Goal: Task Accomplishment & Management: Manage account settings

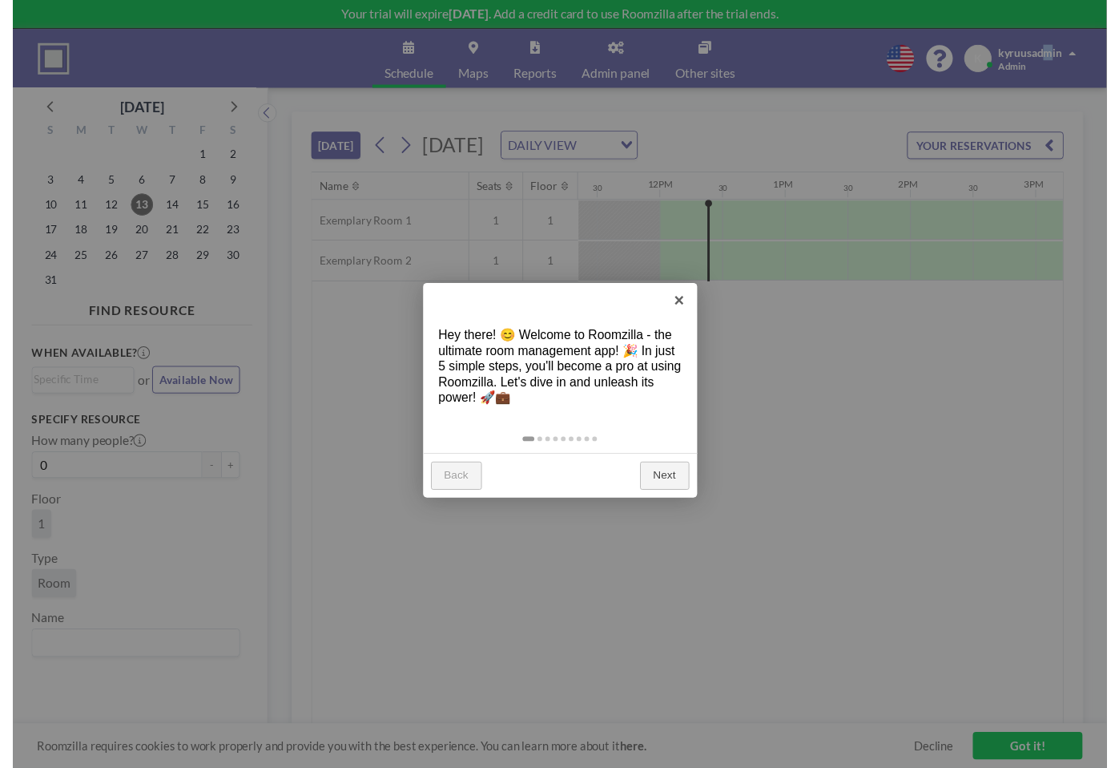
scroll to position [0, 1474]
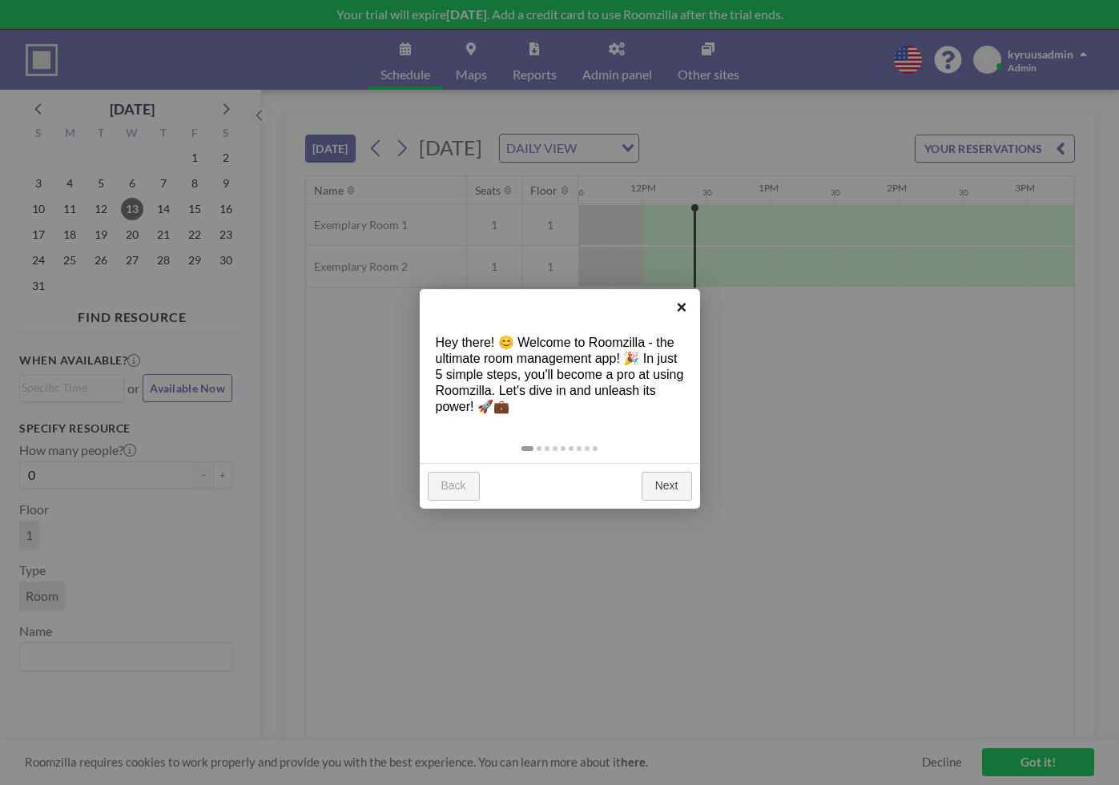
click at [684, 310] on link "×" at bounding box center [682, 307] width 36 height 36
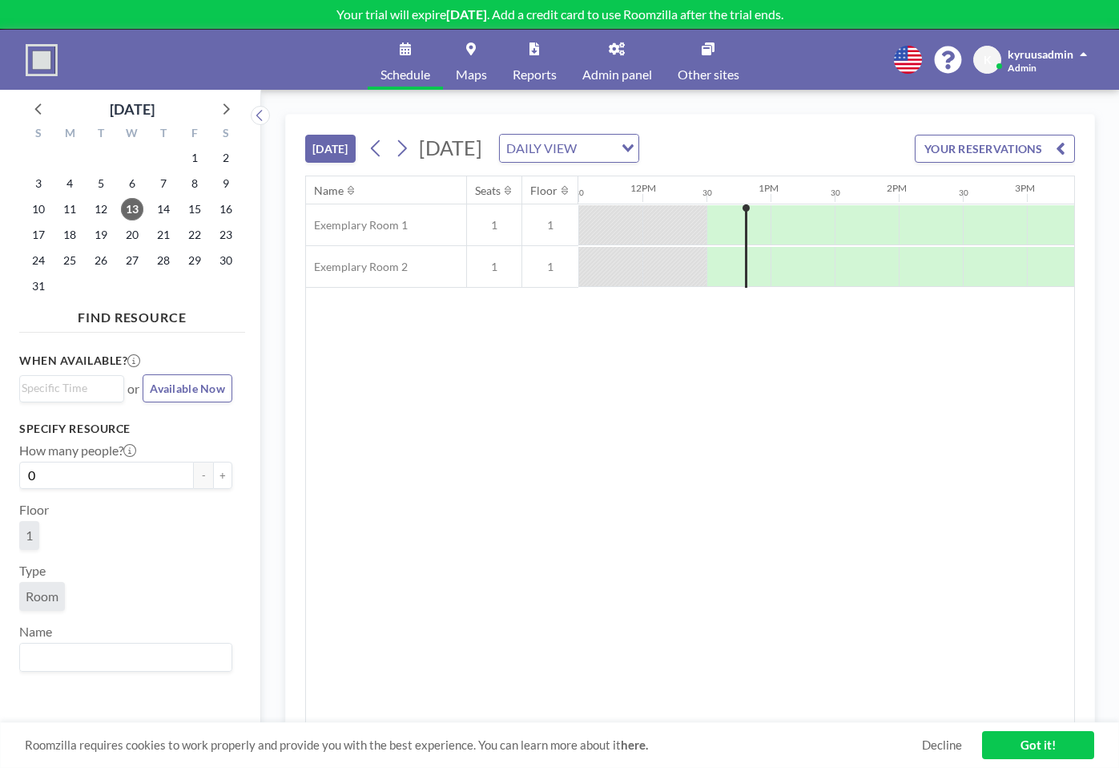
click at [30, 61] on img at bounding box center [42, 60] width 32 height 32
click at [38, 61] on img at bounding box center [42, 60] width 32 height 32
click at [53, 66] on img at bounding box center [42, 60] width 32 height 32
click at [1008, 62] on span "Admin" at bounding box center [1022, 68] width 29 height 12
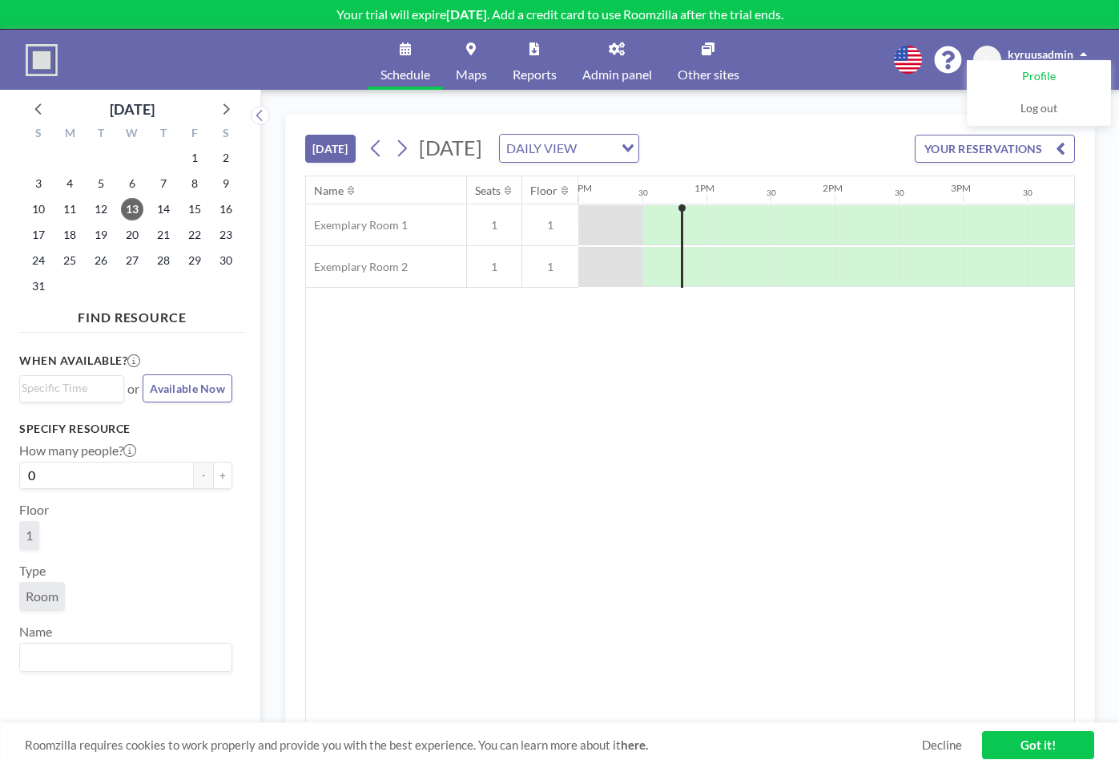
click at [1059, 74] on link "Profile" at bounding box center [1039, 77] width 143 height 32
